Goal: Navigation & Orientation: Find specific page/section

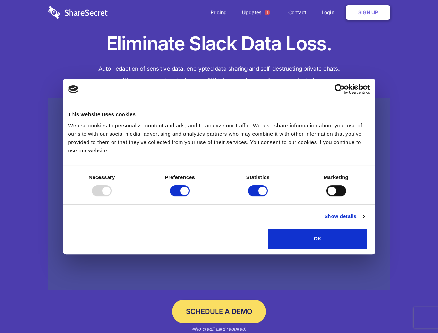
click at [112, 196] on div at bounding box center [102, 190] width 20 height 11
click at [190, 196] on input "Preferences" at bounding box center [180, 190] width 20 height 11
checkbox input "false"
click at [259, 196] on input "Statistics" at bounding box center [258, 190] width 20 height 11
checkbox input "false"
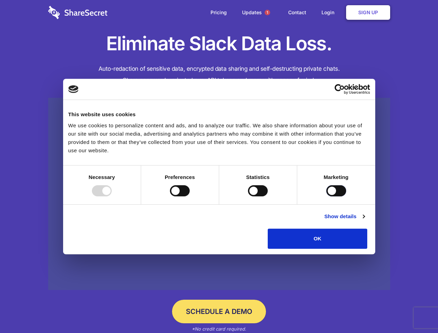
click at [326, 196] on input "Marketing" at bounding box center [336, 190] width 20 height 11
checkbox input "true"
click at [364, 220] on link "Show details" at bounding box center [344, 216] width 40 height 8
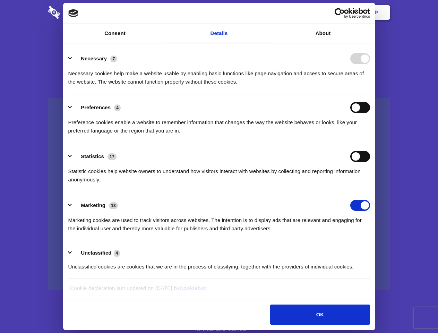
click at [370, 94] on li "Necessary 7 Necessary cookies help make a website usable by enabling basic func…" at bounding box center [219, 69] width 302 height 49
click at [267, 12] on span "1" at bounding box center [267, 13] width 6 height 6
